Goal: Task Accomplishment & Management: Manage account settings

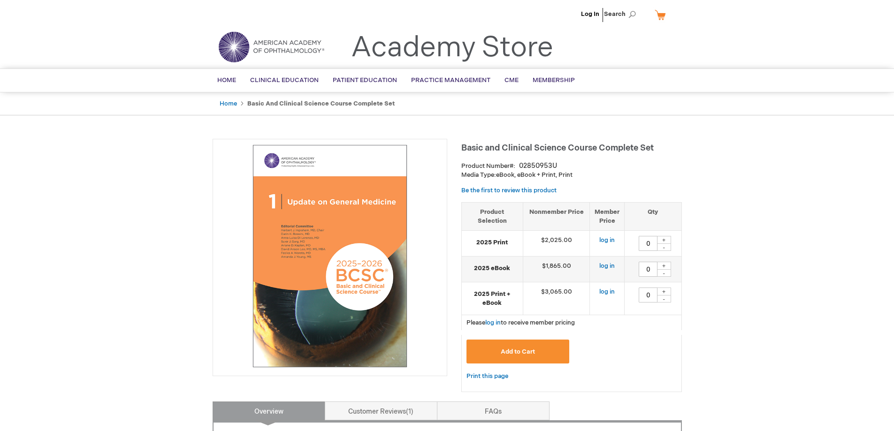
type input "0"
click at [591, 16] on link "Log In" at bounding box center [590, 14] width 18 height 8
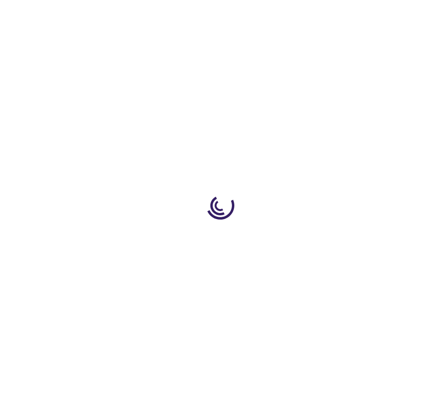
type input "0"
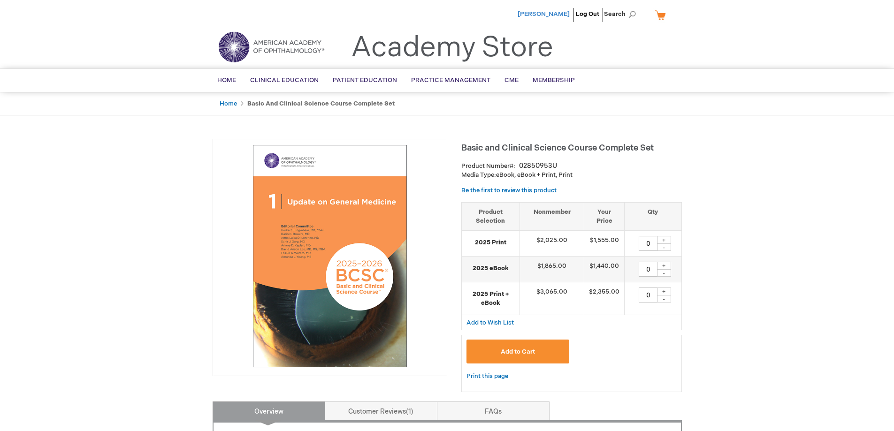
click at [439, 15] on span "[PERSON_NAME]" at bounding box center [544, 14] width 52 height 8
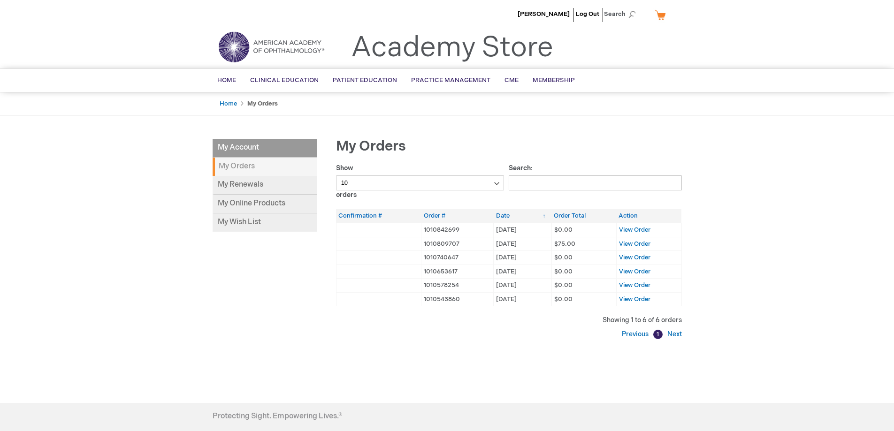
drag, startPoint x: 115, startPoint y: 256, endPoint x: 123, endPoint y: 251, distance: 9.5
click at [115, 256] on div "Nayan Sanjiv Log Out Search My Cart CLOSE RECENTLY ADDED ITEM(S) Close There ar…" at bounding box center [447, 276] width 894 height 552
click at [254, 205] on link "My Online Products" at bounding box center [265, 204] width 105 height 19
